Goal: Browse casually: Explore the website without a specific task or goal

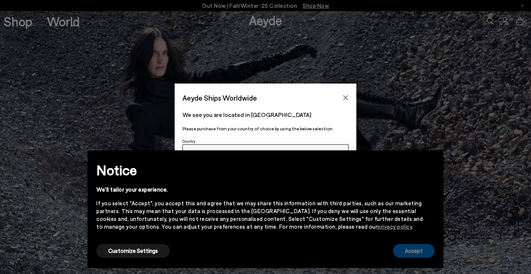
click at [424, 247] on button "Accept" at bounding box center [414, 251] width 42 height 14
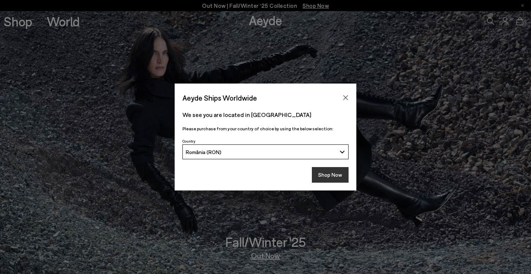
click at [333, 173] on button "Shop Now" at bounding box center [330, 175] width 37 height 16
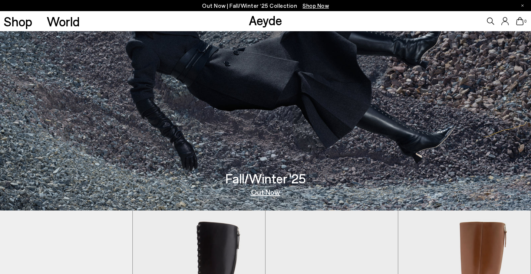
scroll to position [76, 0]
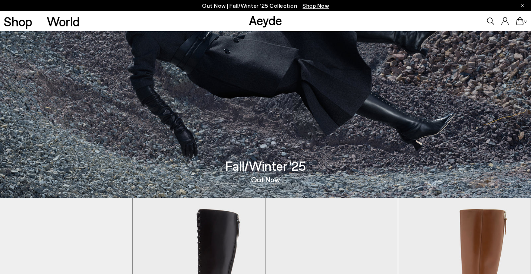
click at [265, 182] on link "Out Now" at bounding box center [265, 178] width 29 height 7
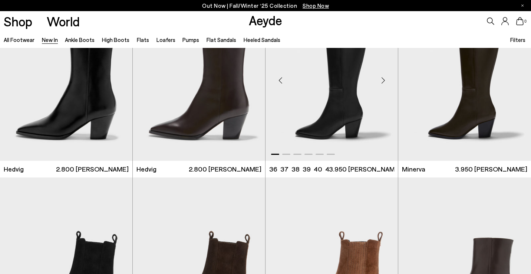
scroll to position [42, 0]
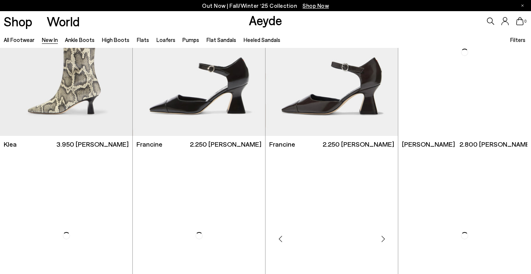
scroll to position [812, 0]
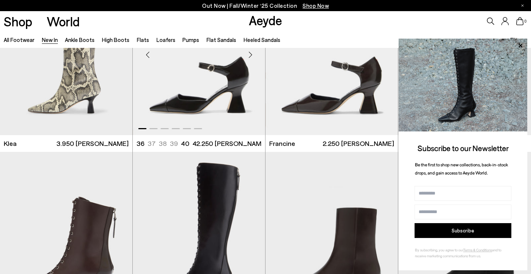
click at [251, 54] on div "Next slide" at bounding box center [250, 54] width 22 height 22
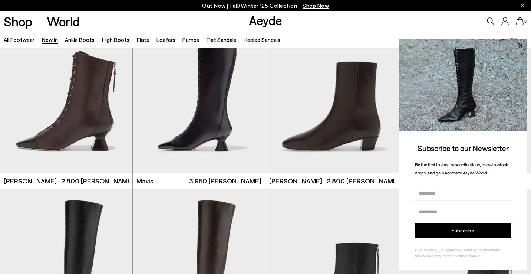
scroll to position [964, 0]
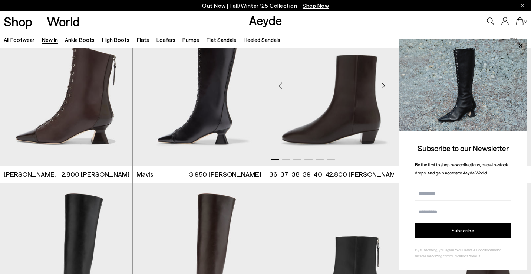
click at [383, 83] on div "Next slide" at bounding box center [383, 85] width 22 height 22
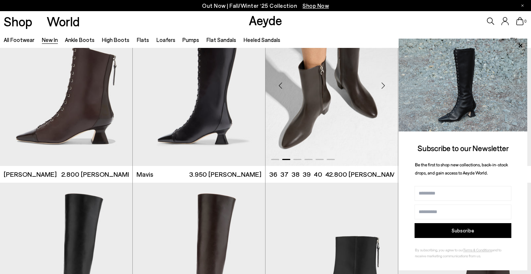
click at [383, 83] on div "Next slide" at bounding box center [383, 85] width 22 height 22
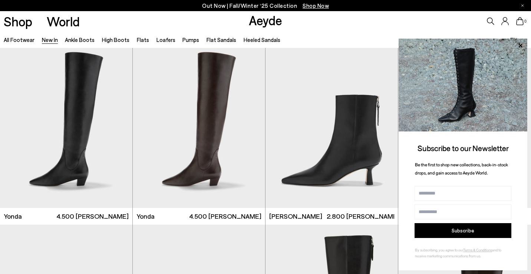
scroll to position [1107, 0]
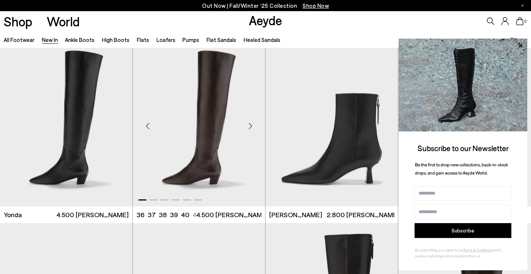
click at [249, 126] on div "Next slide" at bounding box center [250, 126] width 22 height 22
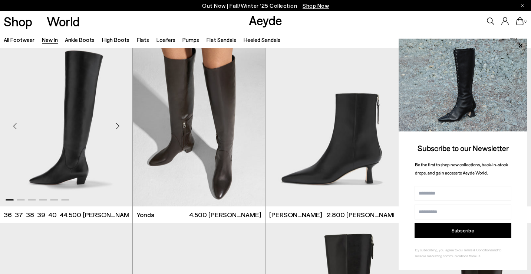
click at [116, 126] on div "Next slide" at bounding box center [117, 126] width 22 height 22
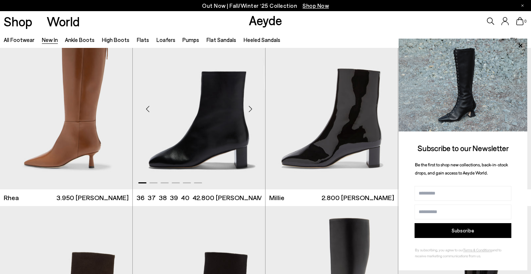
scroll to position [1503, 0]
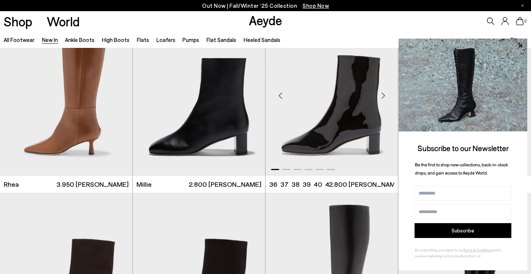
click at [384, 96] on div "Next slide" at bounding box center [383, 96] width 22 height 22
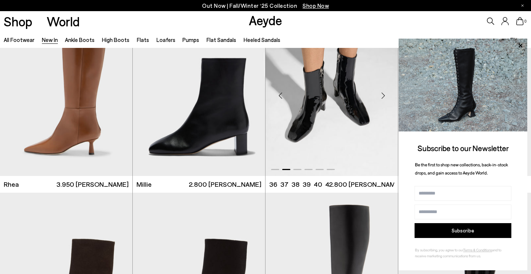
click at [384, 96] on div "Next slide" at bounding box center [383, 96] width 22 height 22
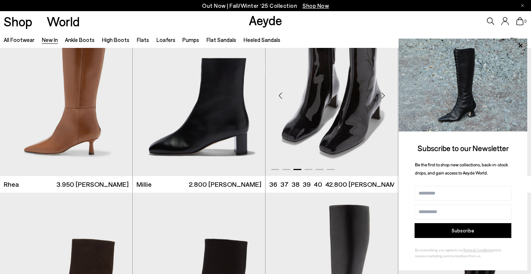
click at [384, 96] on div "Next slide" at bounding box center [383, 96] width 22 height 22
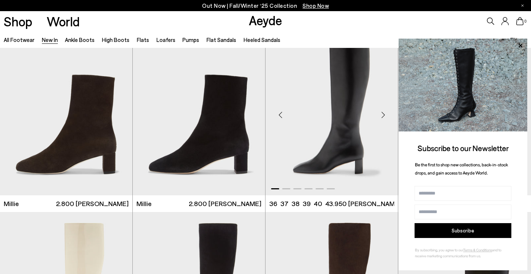
scroll to position [1666, 0]
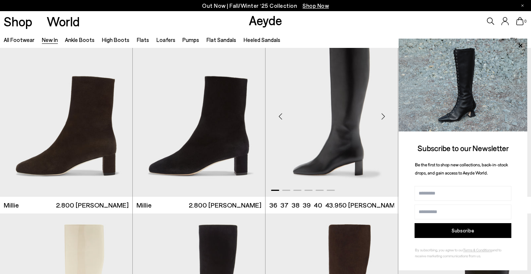
click at [384, 117] on div "Next slide" at bounding box center [383, 116] width 22 height 22
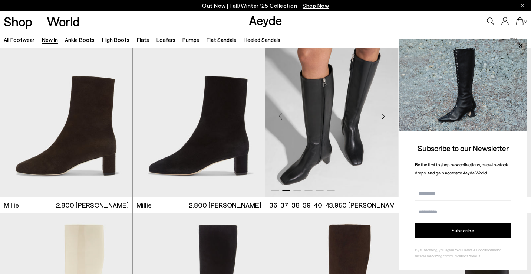
click at [384, 117] on div "Next slide" at bounding box center [383, 116] width 22 height 22
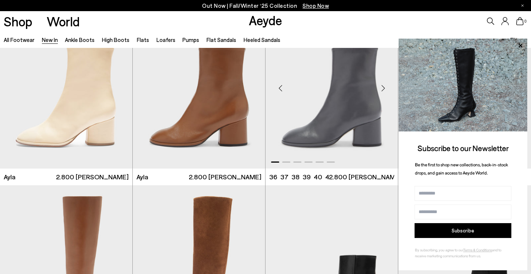
scroll to position [2063, 0]
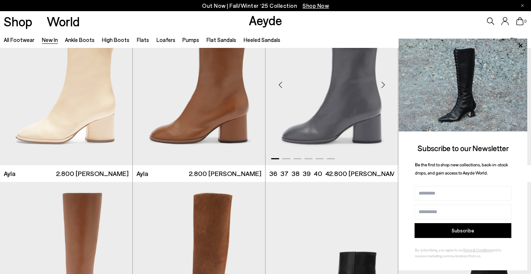
click at [383, 82] on div "Next slide" at bounding box center [383, 85] width 22 height 22
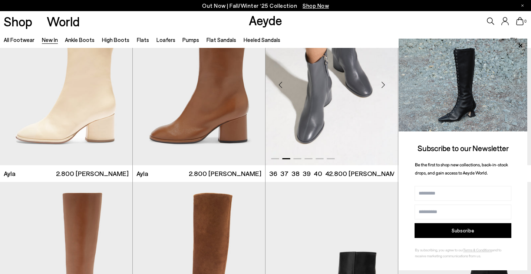
click at [383, 82] on div "Next slide" at bounding box center [383, 85] width 22 height 22
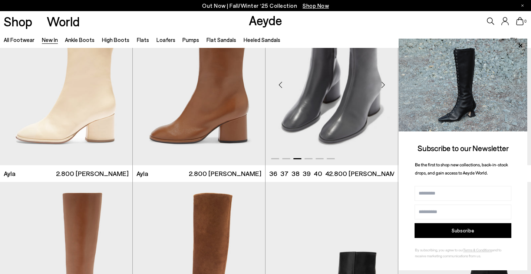
click at [383, 82] on div "Next slide" at bounding box center [383, 85] width 22 height 22
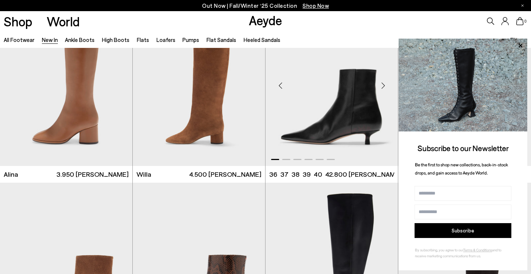
scroll to position [2247, 0]
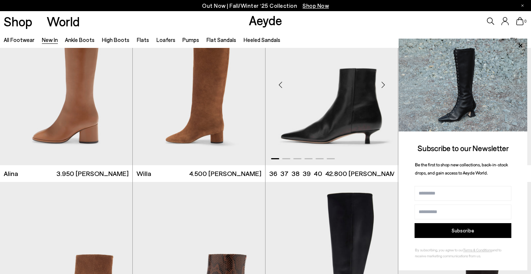
click at [383, 85] on div "Next slide" at bounding box center [383, 84] width 22 height 22
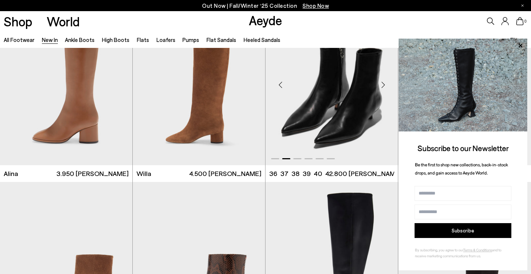
click at [383, 85] on div "Next slide" at bounding box center [383, 84] width 22 height 22
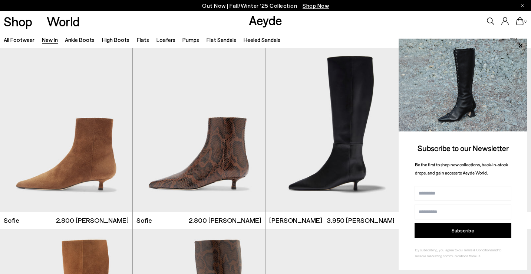
scroll to position [2459, 0]
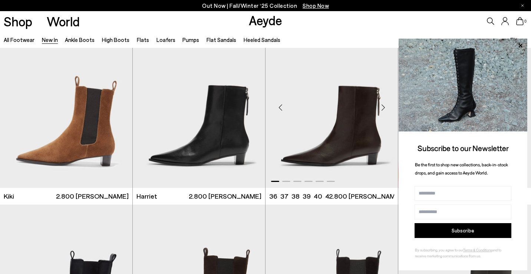
scroll to position [2782, 0]
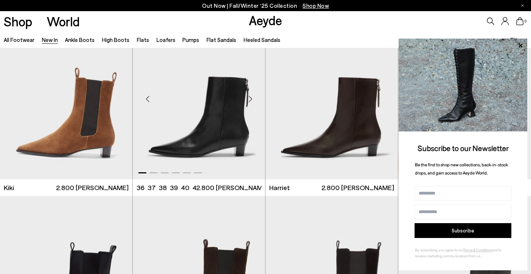
click at [250, 100] on div "Next slide" at bounding box center [250, 98] width 22 height 22
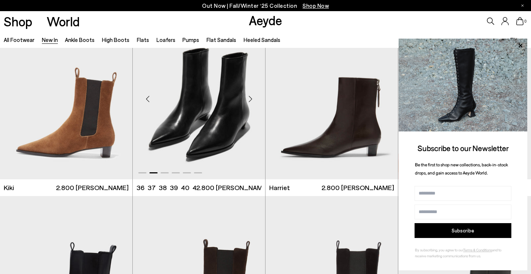
click at [250, 100] on div "Next slide" at bounding box center [250, 98] width 22 height 22
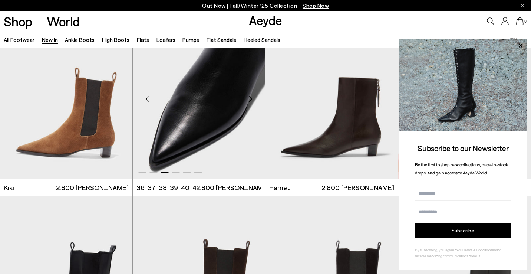
click at [250, 100] on div "Next slide" at bounding box center [250, 98] width 22 height 22
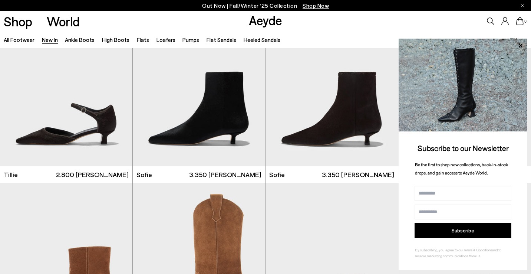
scroll to position [4295, 0]
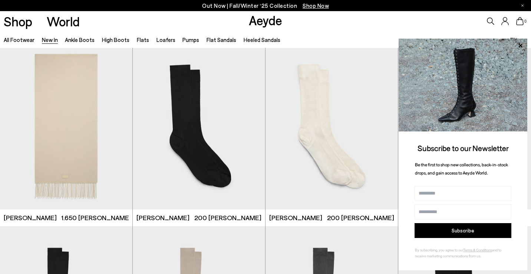
scroll to position [4807, 0]
